Goal: Task Accomplishment & Management: Manage account settings

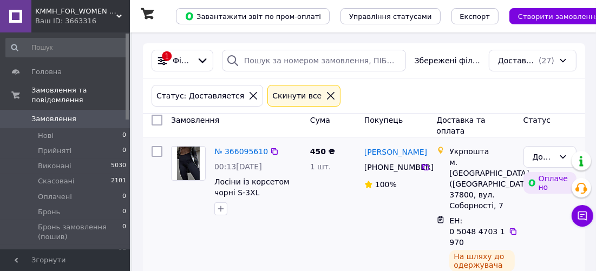
scroll to position [49, 0]
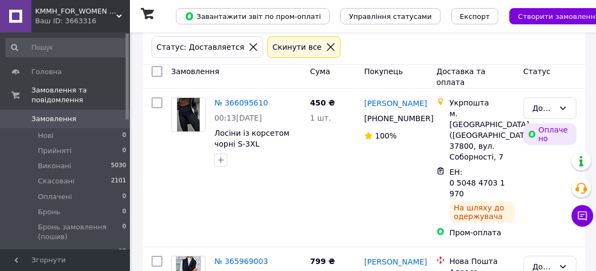
click at [96, 245] on li "Доставляется 27" at bounding box center [66, 252] width 133 height 15
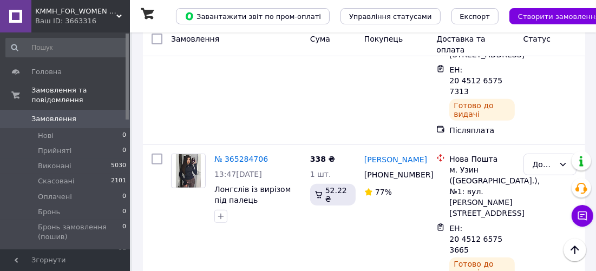
scroll to position [3101, 0]
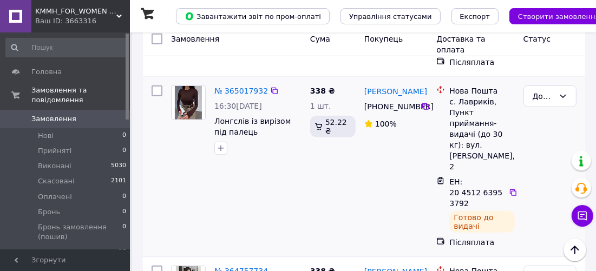
scroll to position [492, 0]
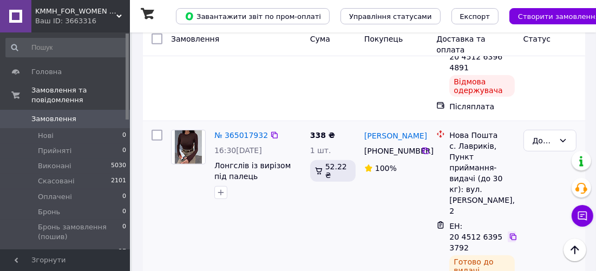
click at [515, 234] on icon at bounding box center [513, 237] width 6 height 6
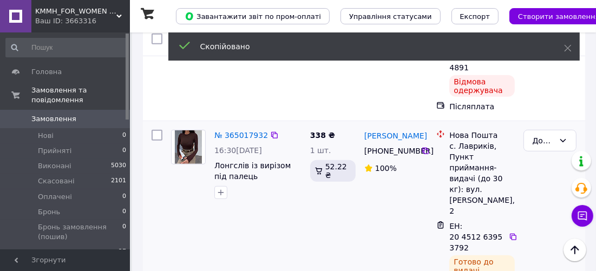
click at [239, 129] on div "№ 365017932" at bounding box center [241, 135] width 56 height 13
click at [242, 131] on link "№ 365017932" at bounding box center [241, 135] width 54 height 9
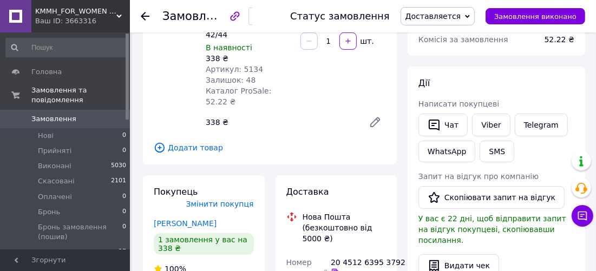
scroll to position [147, 0]
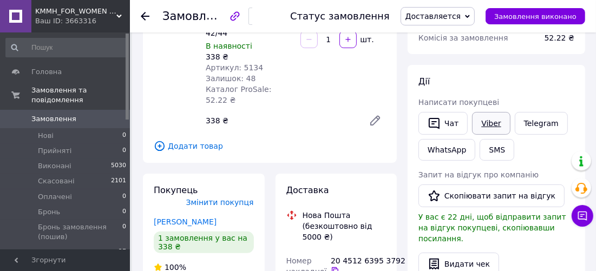
click at [484, 122] on link "Viber" at bounding box center [491, 123] width 38 height 23
click at [147, 18] on icon at bounding box center [145, 16] width 9 height 9
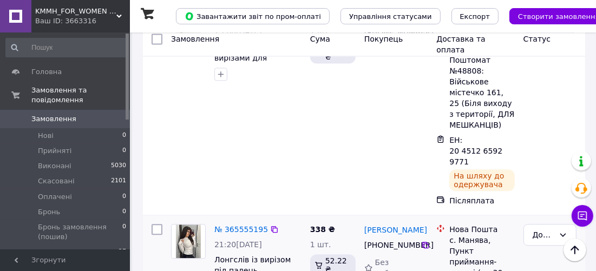
scroll to position [1673, 0]
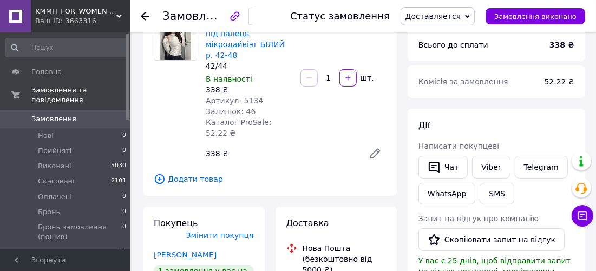
scroll to position [93, 0]
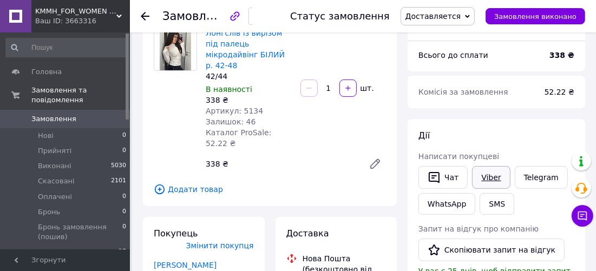
click at [492, 176] on link "Viber" at bounding box center [491, 177] width 38 height 23
click at [142, 17] on use at bounding box center [145, 16] width 9 height 9
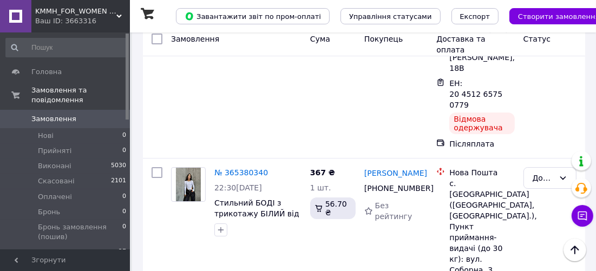
scroll to position [2417, 0]
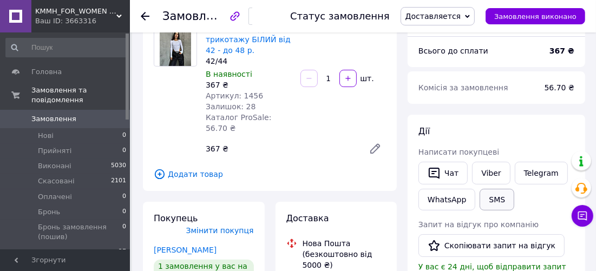
scroll to position [98, 0]
click at [488, 169] on link "Viber" at bounding box center [491, 172] width 38 height 23
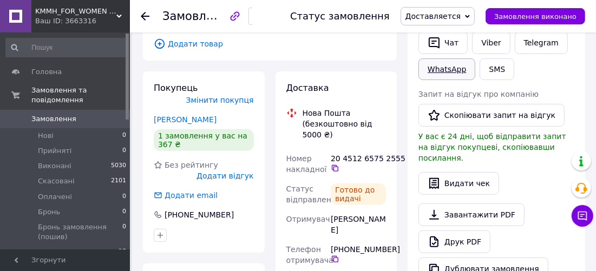
scroll to position [246, 0]
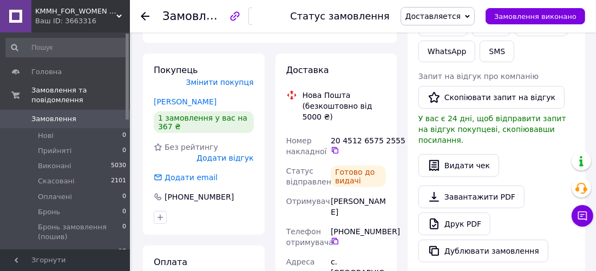
click at [147, 20] on div at bounding box center [145, 16] width 9 height 11
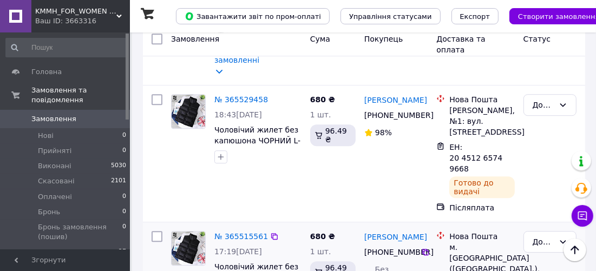
scroll to position [2067, 0]
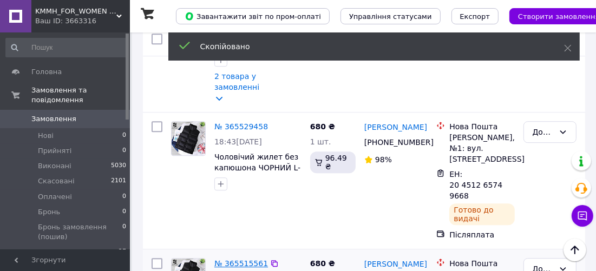
click at [252, 259] on link "№ 365515561" at bounding box center [241, 263] width 54 height 9
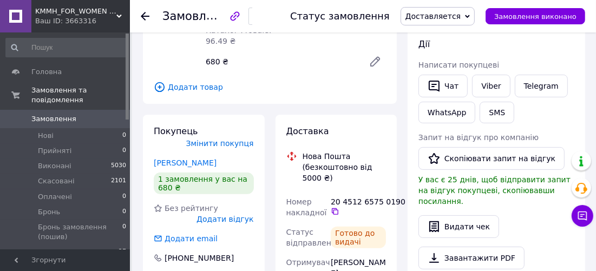
scroll to position [164, 0]
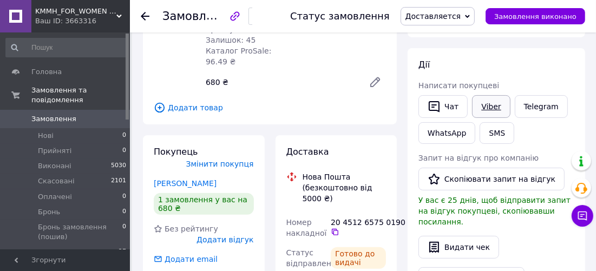
click at [487, 110] on link "Viber" at bounding box center [491, 106] width 38 height 23
click at [144, 17] on icon at bounding box center [145, 16] width 9 height 9
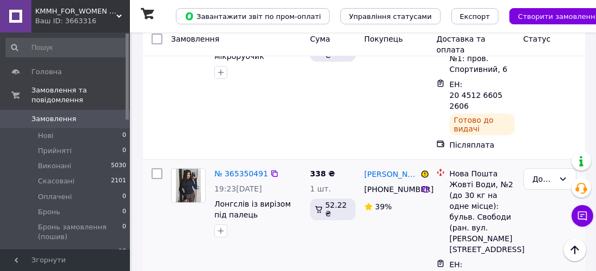
scroll to position [2900, 0]
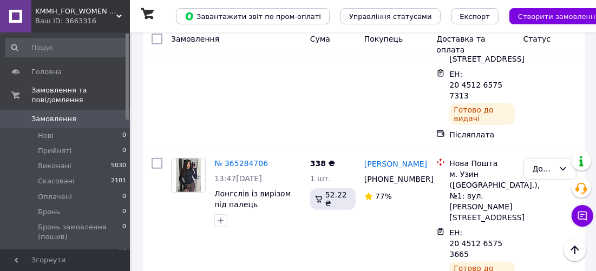
scroll to position [3101, 0]
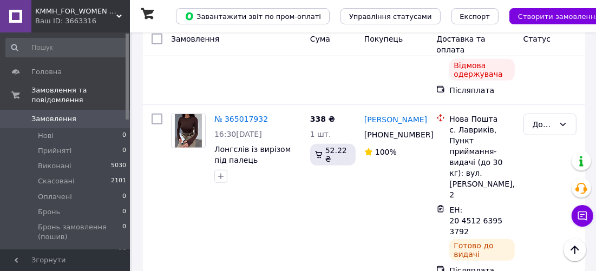
scroll to position [607, 0]
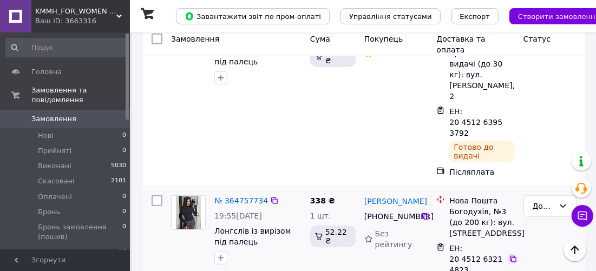
click at [512, 255] on icon at bounding box center [513, 259] width 9 height 9
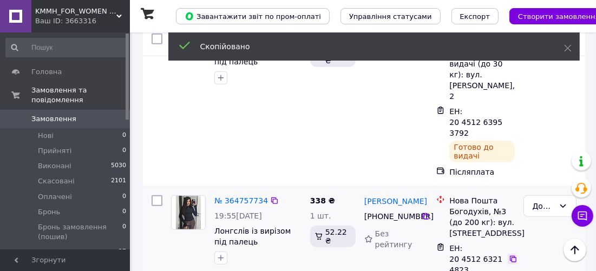
click at [512, 255] on icon at bounding box center [513, 259] width 9 height 9
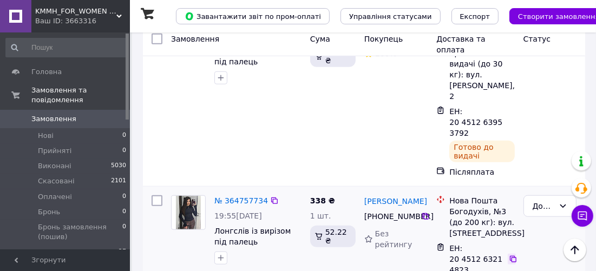
click at [513, 254] on div at bounding box center [512, 259] width 8 height 11
click at [515, 256] on icon at bounding box center [513, 259] width 6 height 6
click at [511, 255] on icon at bounding box center [513, 259] width 9 height 9
drag, startPoint x: 512, startPoint y: 193, endPoint x: 498, endPoint y: 193, distance: 14.6
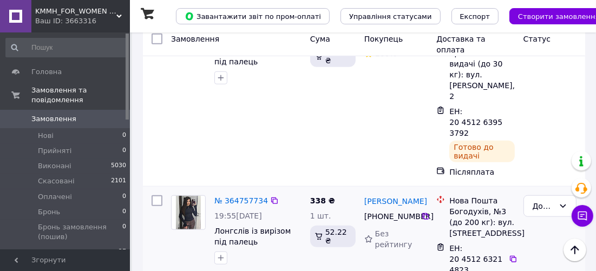
click at [512, 255] on icon at bounding box center [513, 259] width 9 height 9
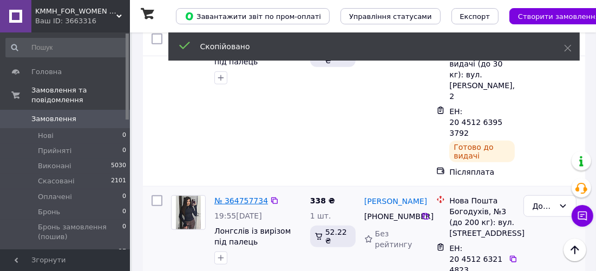
click at [243, 197] on link "№ 364757734" at bounding box center [241, 201] width 54 height 9
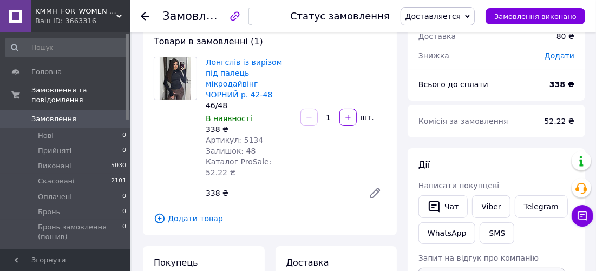
scroll to position [147, 0]
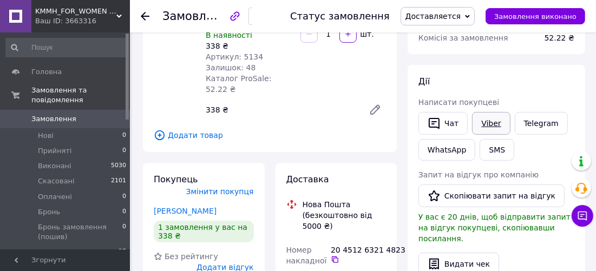
click at [492, 127] on link "Viber" at bounding box center [491, 123] width 38 height 23
click at [445, 112] on button "Чат" at bounding box center [443, 123] width 49 height 23
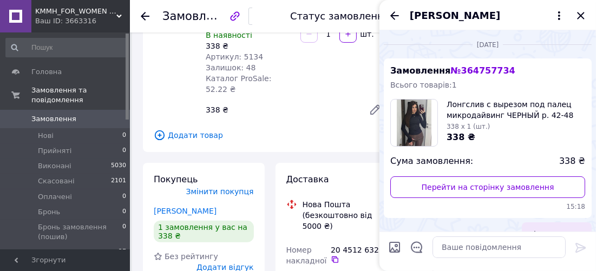
scroll to position [130, 0]
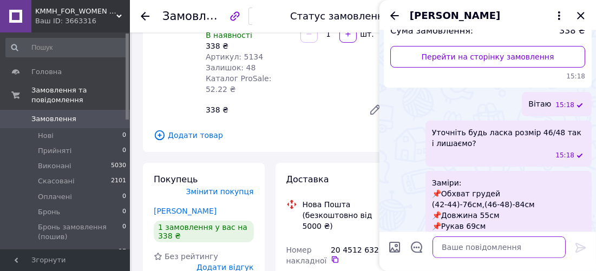
click at [475, 243] on textarea at bounding box center [499, 248] width 133 height 22
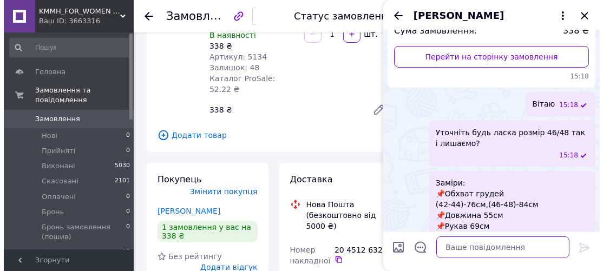
scroll to position [173, 0]
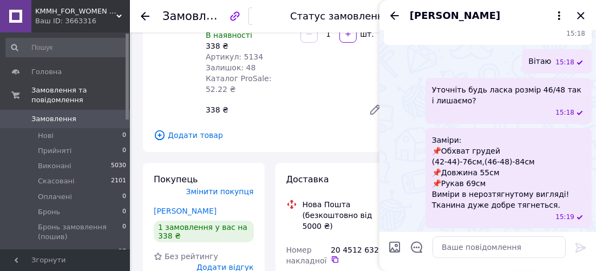
click at [229, 262] on div "Додати відгук" at bounding box center [225, 267] width 57 height 11
click at [230, 263] on span "Додати відгук" at bounding box center [225, 267] width 57 height 9
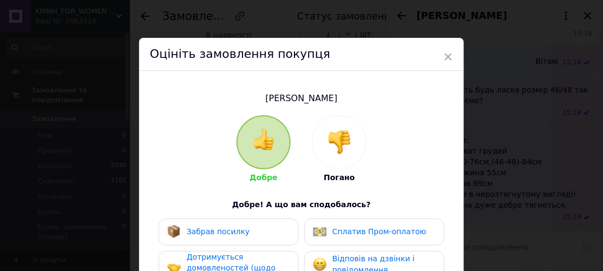
click at [342, 149] on img at bounding box center [340, 142] width 24 height 24
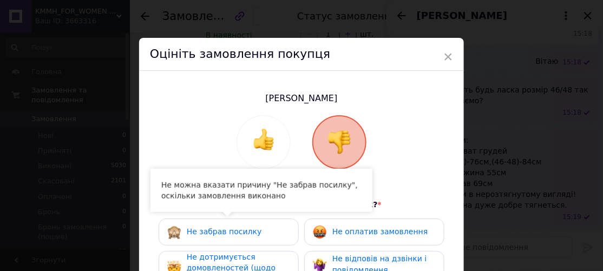
click at [227, 237] on div "Не забрав посилку" at bounding box center [214, 232] width 95 height 14
click at [231, 258] on span "Не дотримується домовленостей (щодо оплати і доставки)" at bounding box center [231, 268] width 89 height 31
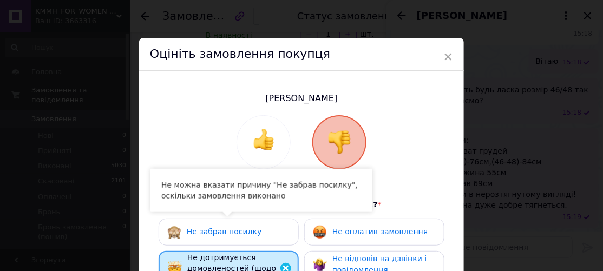
click at [353, 230] on span "Не оплатив замовлення" at bounding box center [379, 231] width 95 height 9
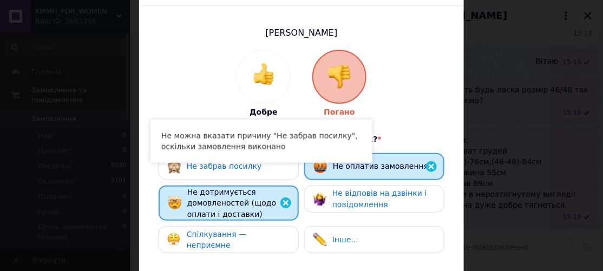
scroll to position [98, 0]
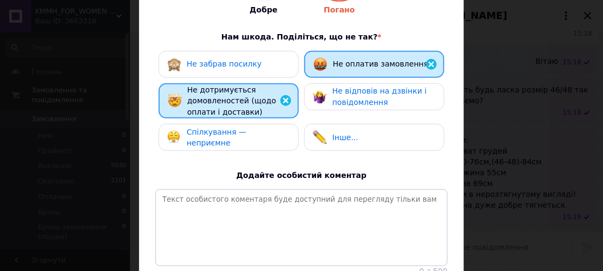
click at [405, 92] on span "Не відповів на дзвінки і повідомлення" at bounding box center [379, 97] width 94 height 20
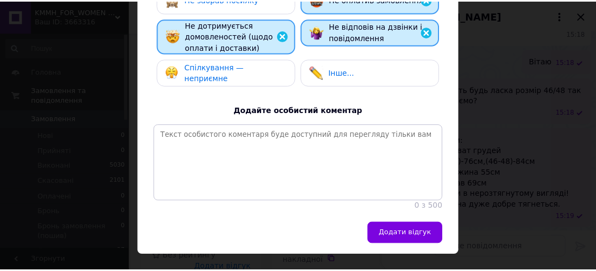
scroll to position [266, 0]
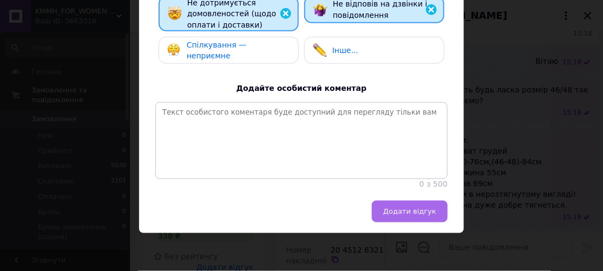
click at [433, 211] on span "Додати відгук" at bounding box center [409, 211] width 53 height 8
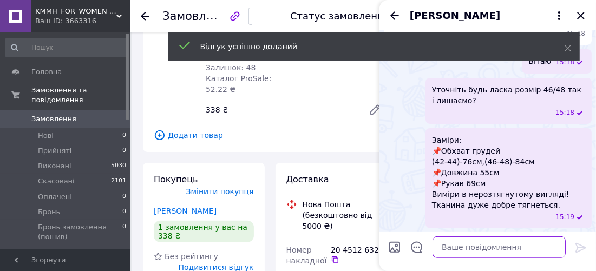
click at [482, 246] on textarea at bounding box center [499, 248] width 133 height 22
type textarea "Вітаю"
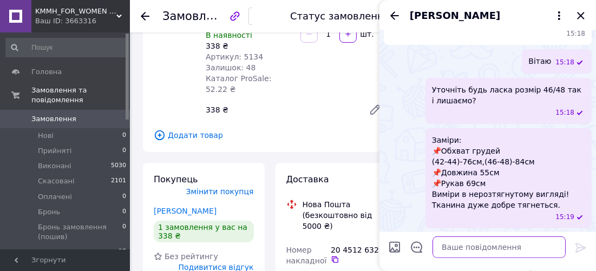
scroll to position [231, 0]
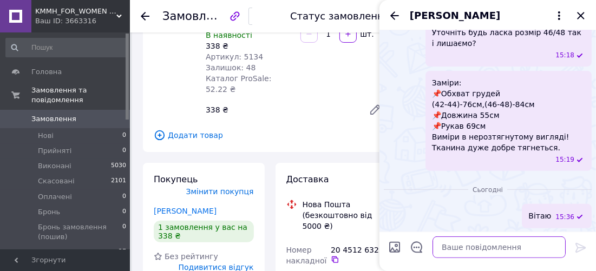
paste textarea "20451263214823"
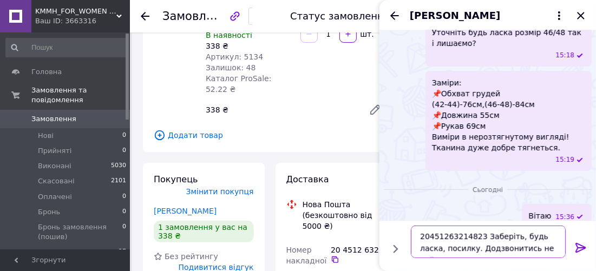
type textarea "20451263214823 Заберіть, будь ласка, посилку. Додзвонитись не вийшло!"
click at [576, 249] on icon at bounding box center [580, 247] width 13 height 13
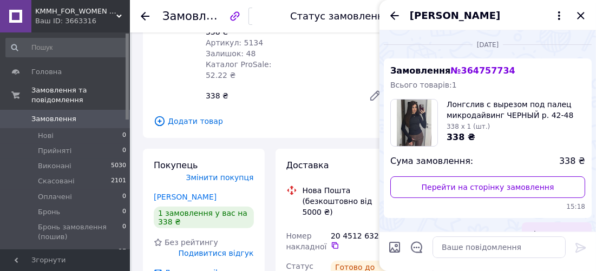
scroll to position [197, 0]
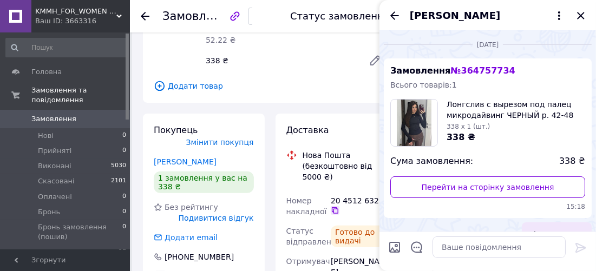
click at [334, 206] on icon at bounding box center [335, 210] width 9 height 9
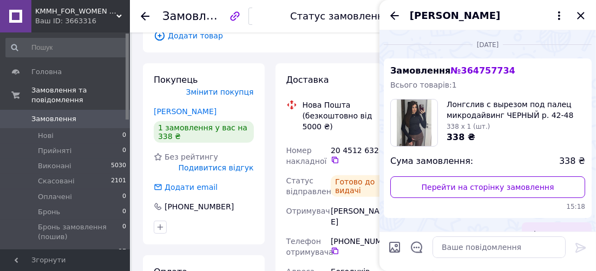
scroll to position [295, 0]
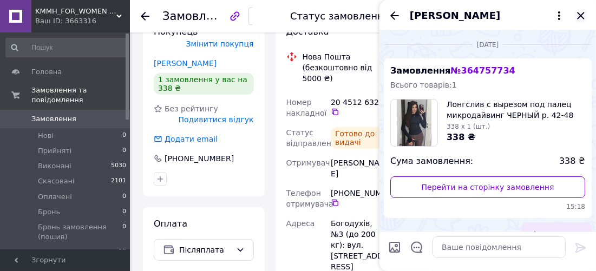
click at [580, 16] on icon "Закрити" at bounding box center [580, 15] width 7 height 7
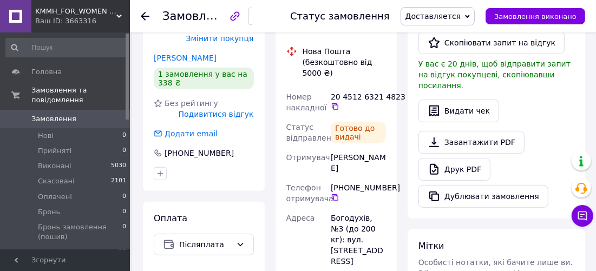
scroll to position [246, 0]
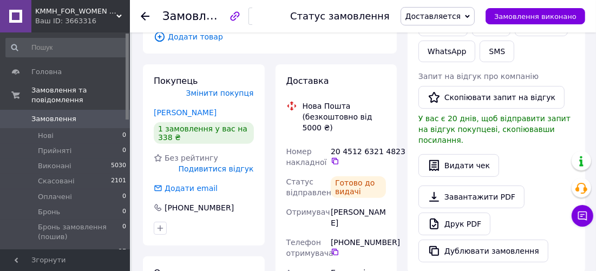
click at [240, 165] on span "Подивитися відгук" at bounding box center [216, 169] width 75 height 9
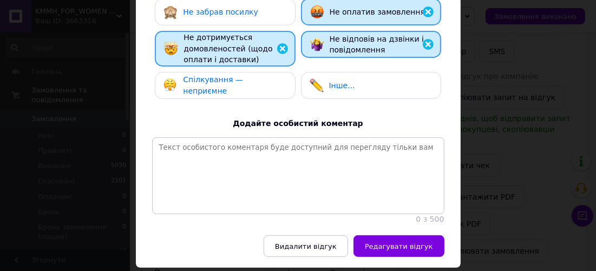
scroll to position [247, 0]
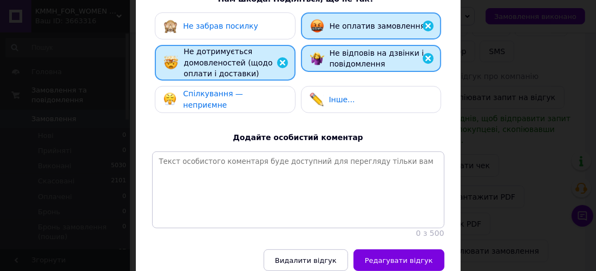
click at [358, 93] on div "Інше..." at bounding box center [371, 100] width 123 height 14
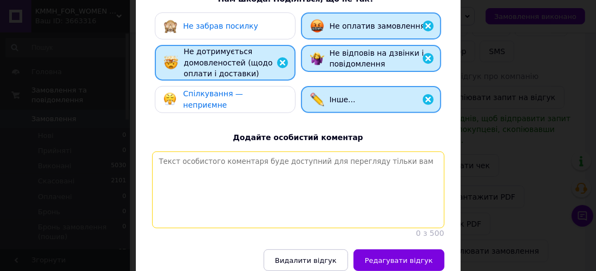
click at [319, 185] on textarea at bounding box center [298, 190] width 292 height 77
type textarea "Д"
click at [272, 152] on textarea "Не прийшла на пошту! Не відправяйте без передоплати!" at bounding box center [298, 190] width 292 height 77
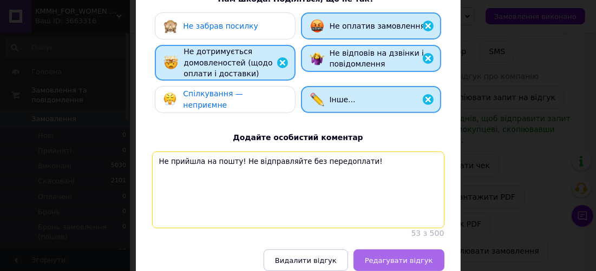
type textarea "Не прийшла на пошту! Не відправляйте без передоплати!"
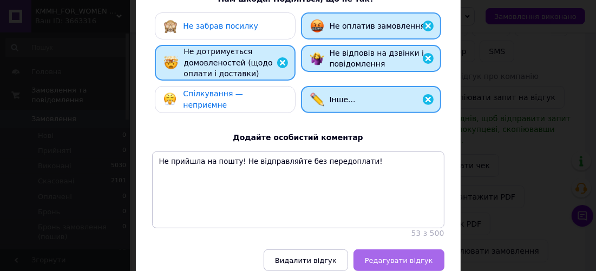
click at [397, 257] on span "Редагувати відгук" at bounding box center [399, 261] width 68 height 8
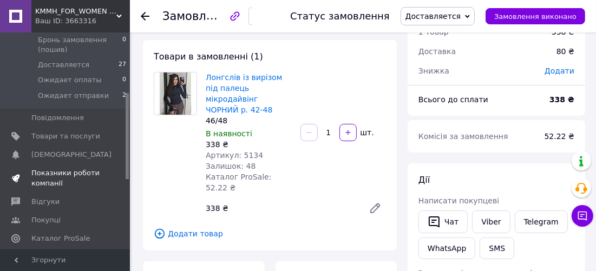
scroll to position [197, 0]
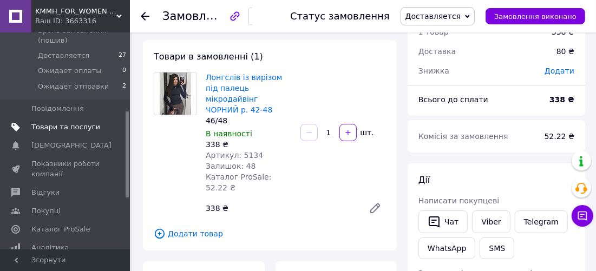
click at [90, 122] on span "Товари та послуги" at bounding box center [65, 127] width 69 height 10
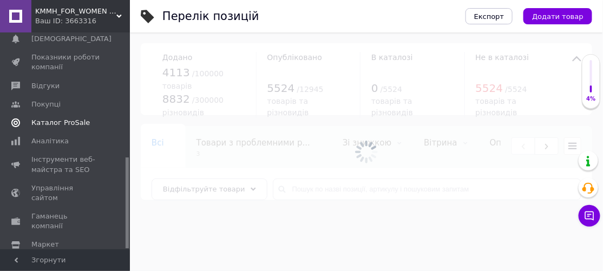
scroll to position [297, 0]
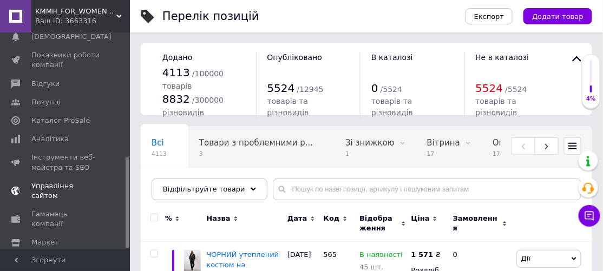
drag, startPoint x: 99, startPoint y: 184, endPoint x: 89, endPoint y: 156, distance: 29.0
click at [89, 181] on span "Управління сайтом" at bounding box center [65, 190] width 69 height 19
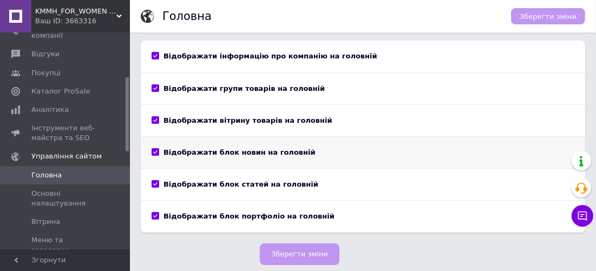
scroll to position [180, 0]
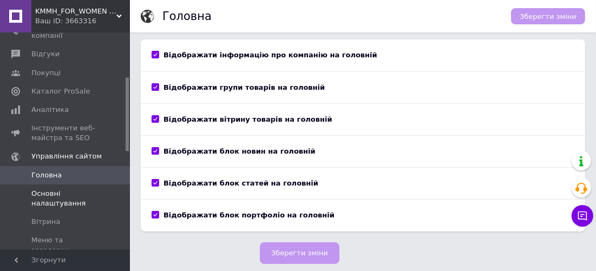
click at [113, 195] on span at bounding box center [115, 198] width 30 height 19
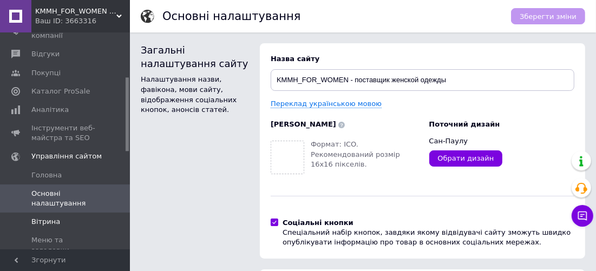
click at [43, 224] on span "Вітрина" at bounding box center [45, 222] width 29 height 10
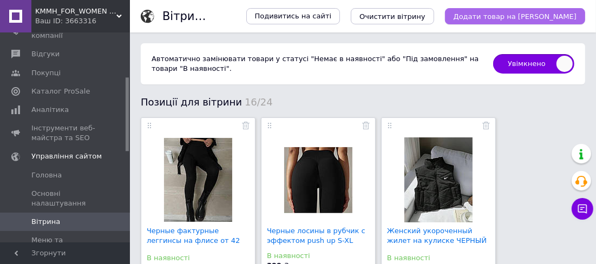
click at [520, 10] on button "Додати товар на [PERSON_NAME]" at bounding box center [515, 16] width 140 height 16
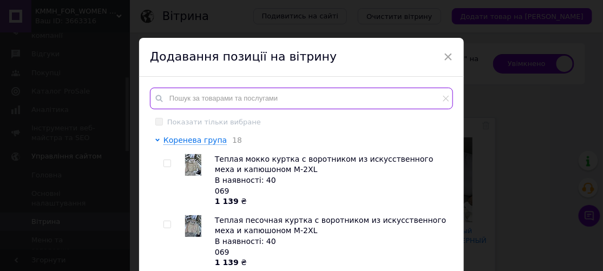
click at [240, 99] on input "text" at bounding box center [301, 99] width 303 height 22
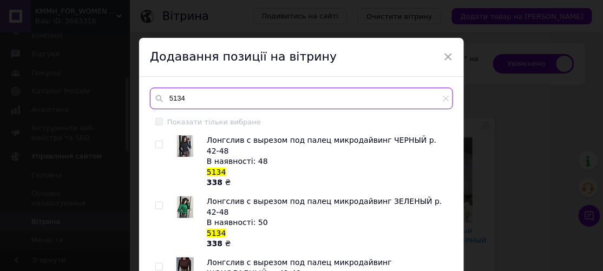
type input "5134"
click at [158, 144] on input "checkbox" at bounding box center [158, 144] width 7 height 7
checkbox input "true"
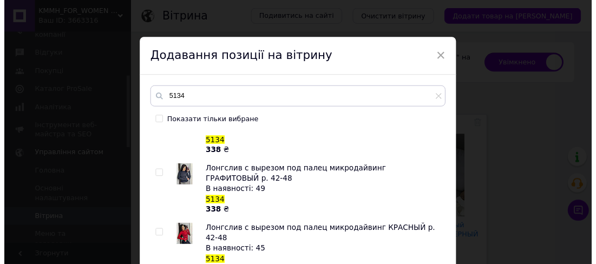
scroll to position [88, 0]
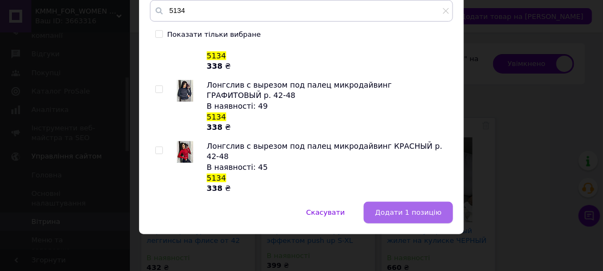
click at [431, 211] on span "Додати 1 позицію" at bounding box center [408, 212] width 67 height 8
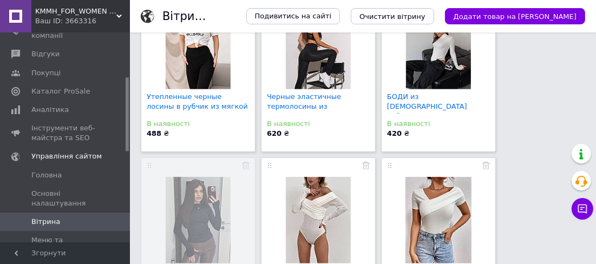
scroll to position [0, 0]
